Goal: Navigation & Orientation: Find specific page/section

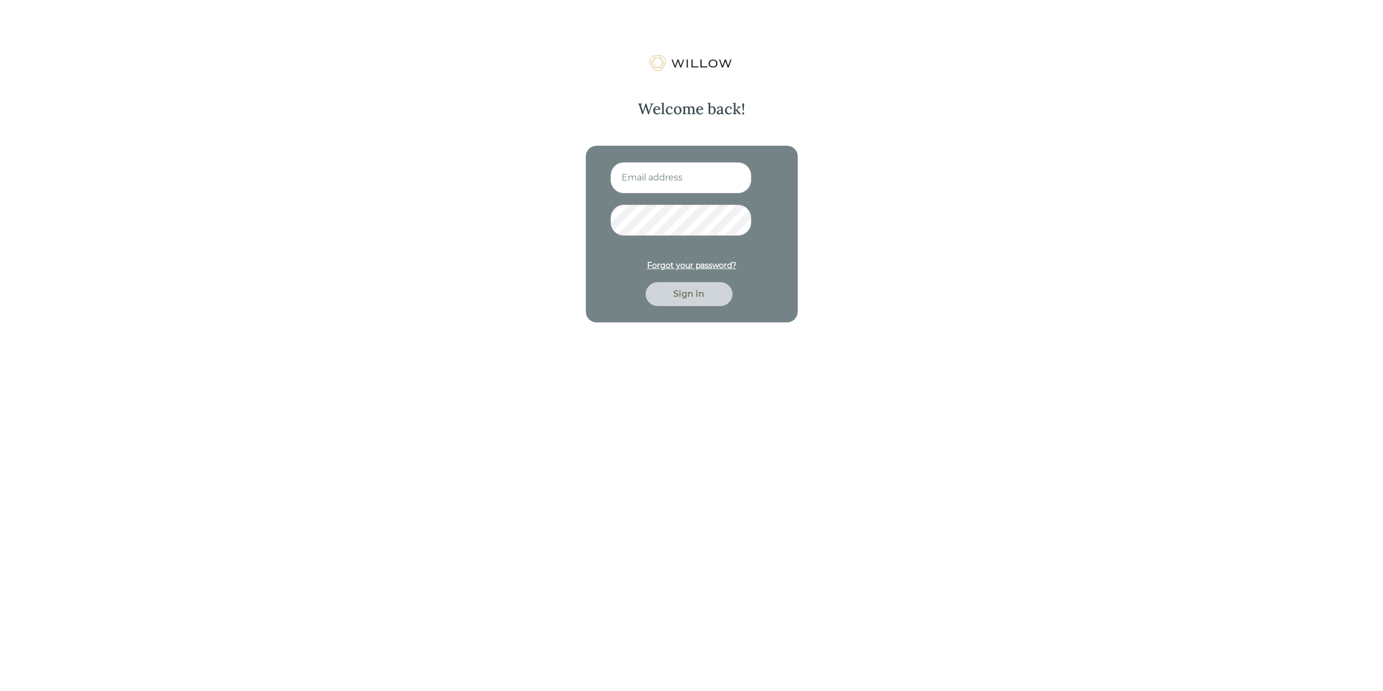
type input "[EMAIL_ADDRESS][DOMAIN_NAME]"
click at [687, 295] on div "Sign in" at bounding box center [689, 294] width 62 height 13
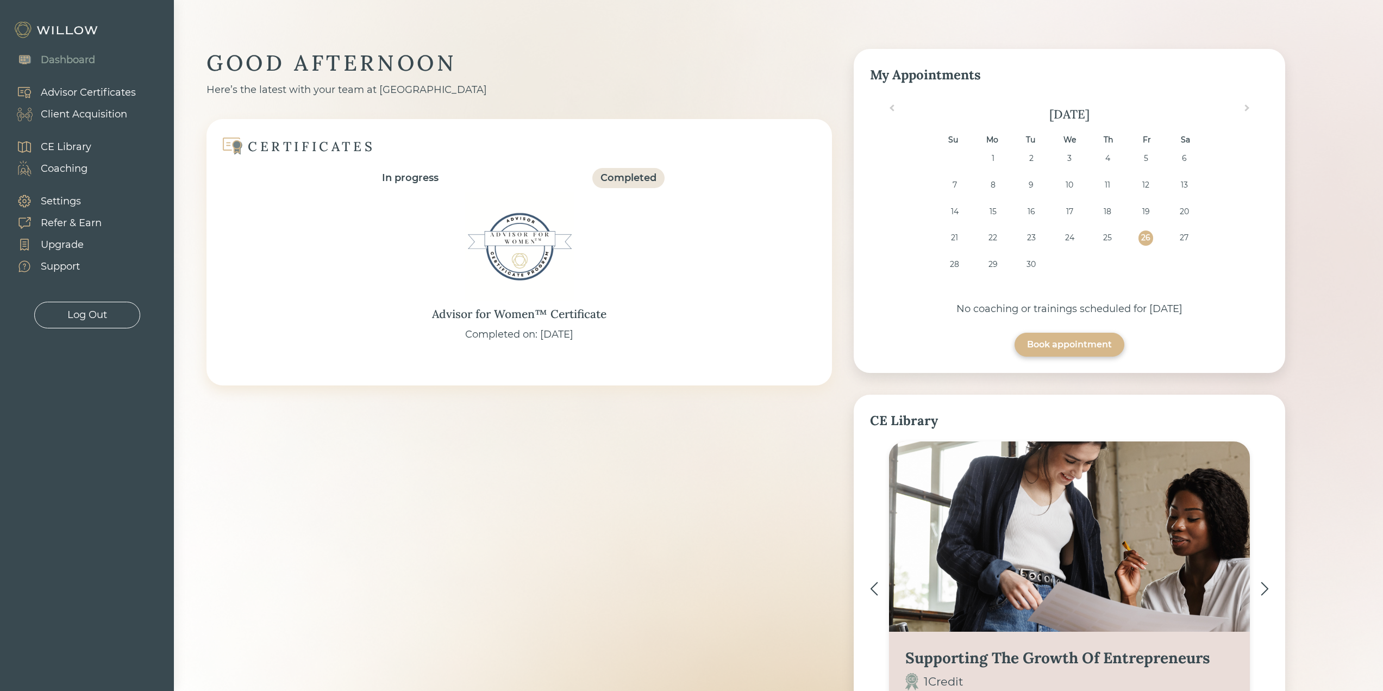
click at [89, 113] on div "Client Acquisition" at bounding box center [84, 114] width 86 height 15
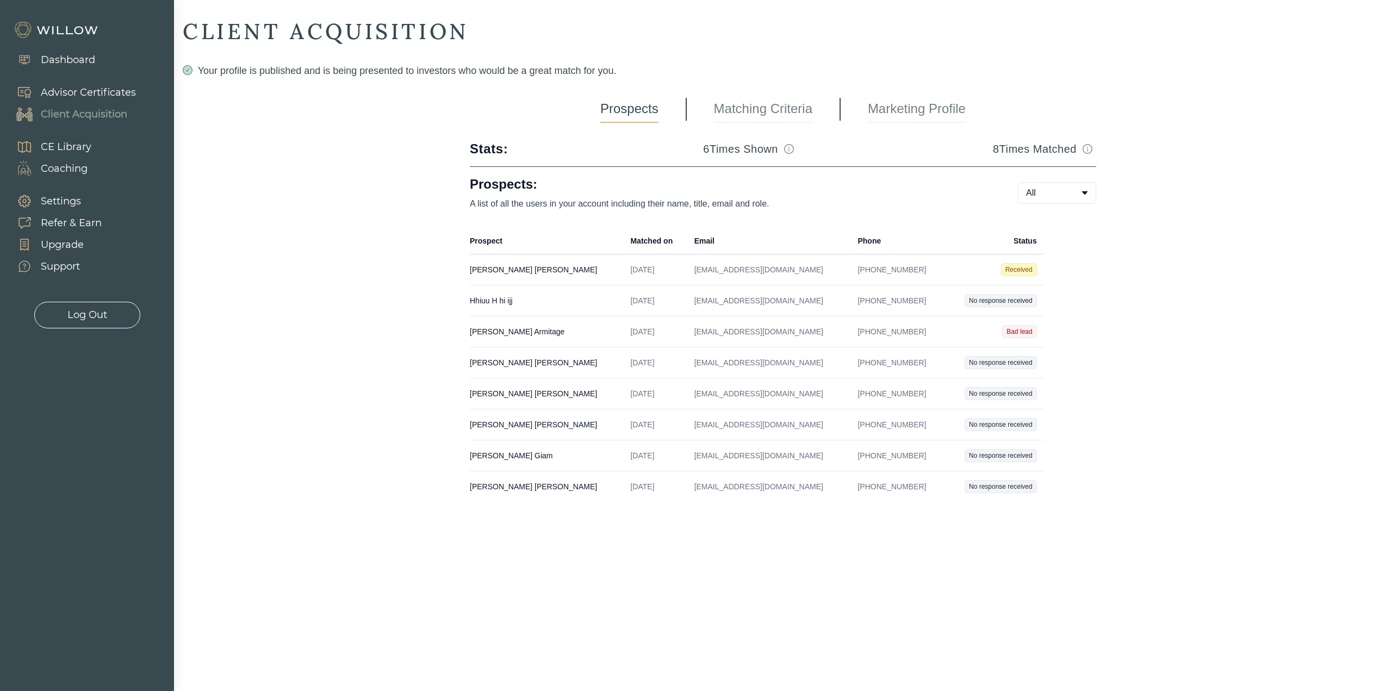
click at [93, 317] on div "Log Out" at bounding box center [87, 315] width 40 height 15
